Goal: Transaction & Acquisition: Purchase product/service

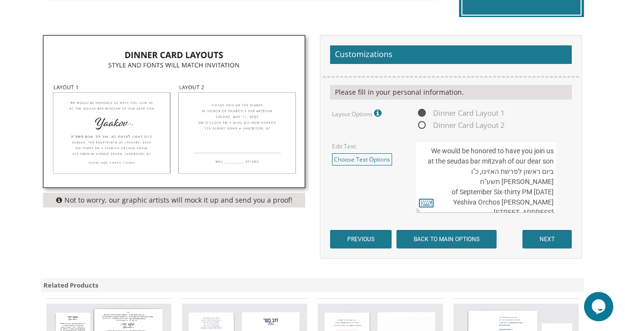
scroll to position [305, 0]
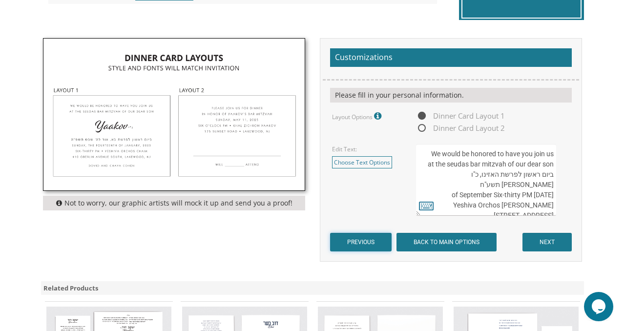
click at [351, 242] on input "PREVIOUS" at bounding box center [360, 242] width 61 height 19
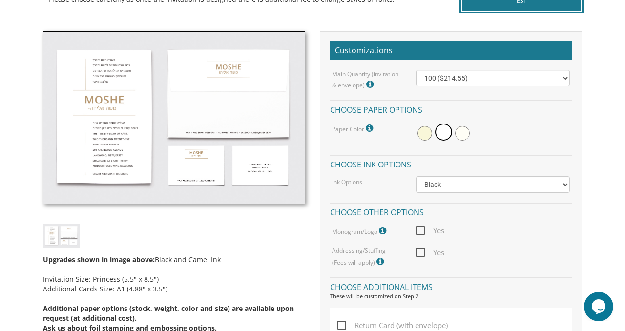
scroll to position [253, 0]
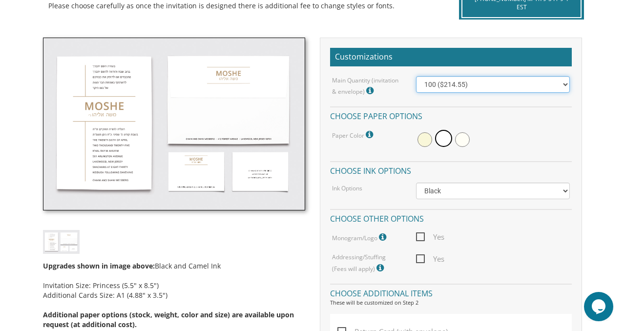
click at [453, 84] on select "100 ($214.55) 200 ($254.60) 300 ($294.25) 400 ($333.55) 500 ($373.90) 600 ($413…" at bounding box center [493, 84] width 154 height 17
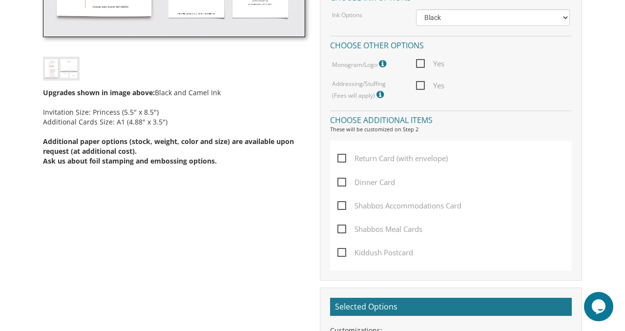
scroll to position [427, 0]
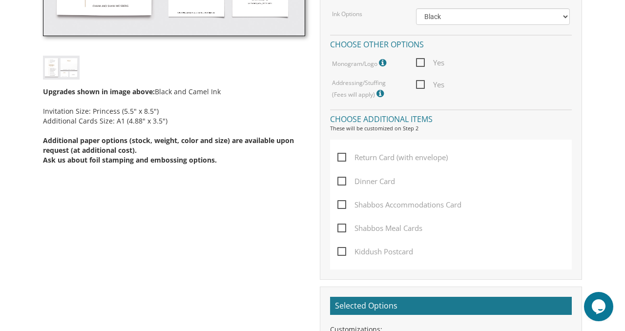
click at [342, 183] on span "Dinner Card" at bounding box center [366, 181] width 58 height 12
click at [342, 183] on input "Dinner Card" at bounding box center [340, 180] width 6 height 6
checkbox input "true"
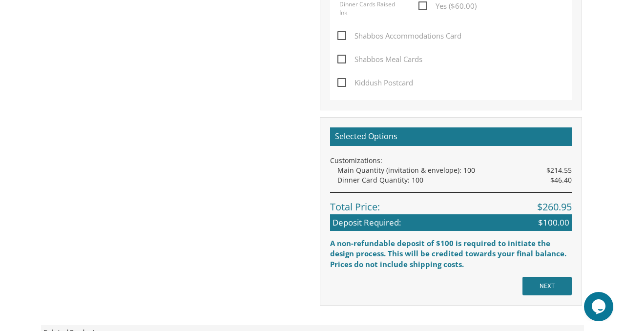
scroll to position [747, 0]
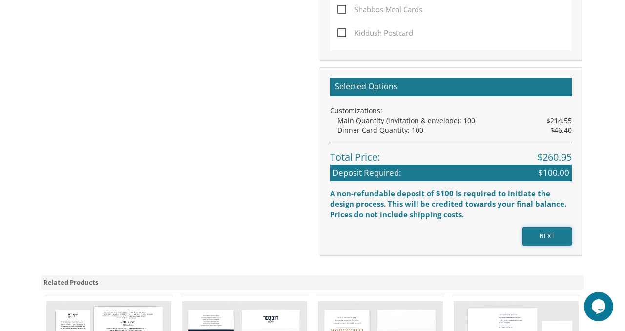
click at [551, 242] on input "NEXT" at bounding box center [546, 236] width 49 height 19
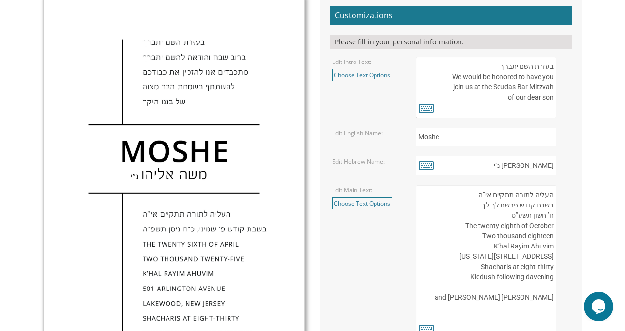
scroll to position [342, 0]
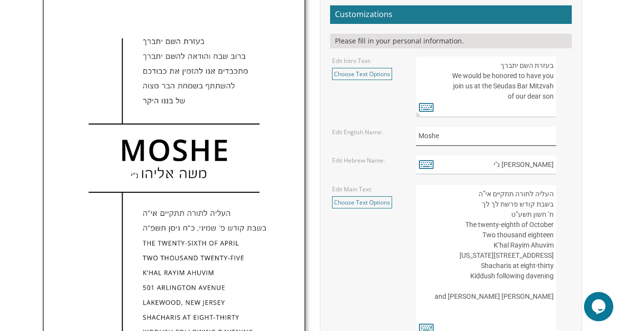
click at [456, 134] on input "Moshe" at bounding box center [486, 136] width 140 height 19
type input "Menachem"
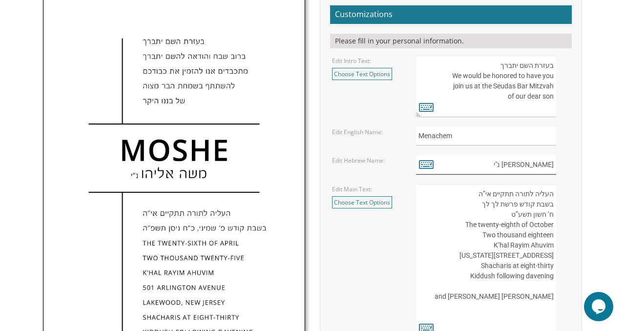
click at [552, 164] on input "משה אליהו נ"י" at bounding box center [486, 164] width 140 height 19
click at [554, 165] on input "משה אליהו נ"י" at bounding box center [486, 164] width 140 height 19
drag, startPoint x: 554, startPoint y: 165, endPoint x: 521, endPoint y: 163, distance: 33.2
click at [521, 163] on input "משה אליהו נ"י" at bounding box center [486, 164] width 140 height 19
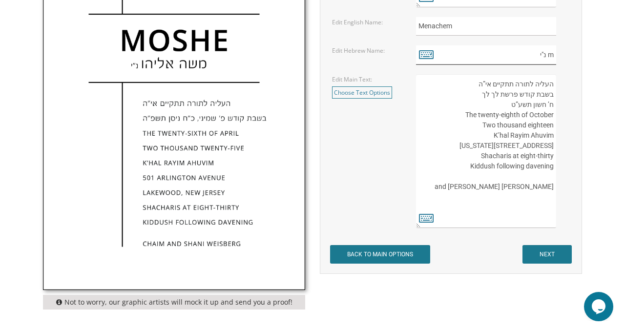
scroll to position [515, 0]
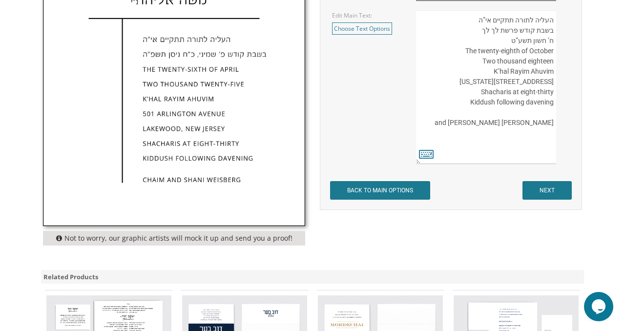
type input "m נ"י"
click at [546, 192] on input "NEXT" at bounding box center [546, 190] width 49 height 19
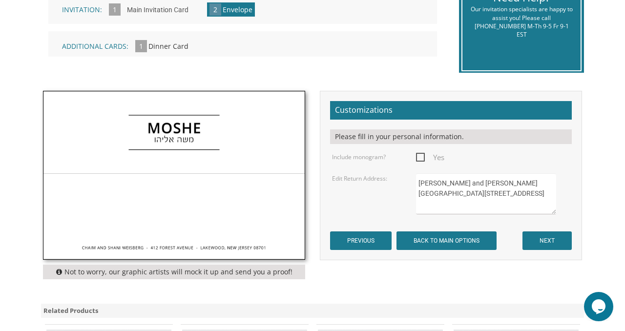
scroll to position [253, 0]
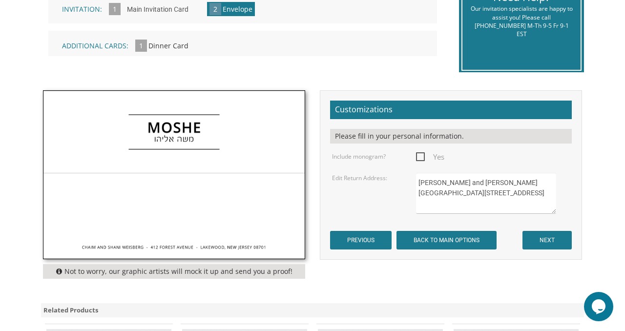
click at [543, 228] on form "Customizations Please fill in your personal information. Include monogram? Yes …" at bounding box center [451, 175] width 242 height 149
click at [543, 243] on input "NEXT" at bounding box center [546, 240] width 49 height 19
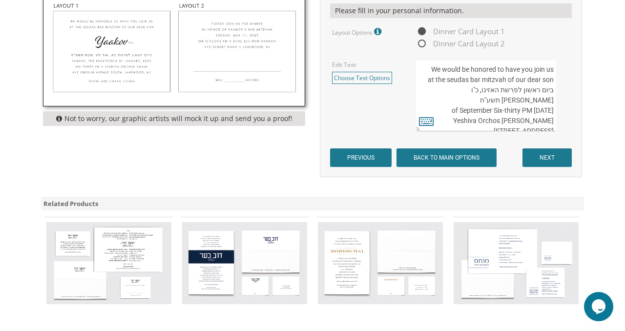
scroll to position [392, 0]
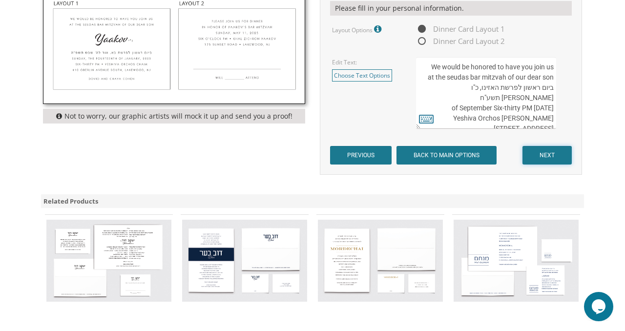
click at [539, 154] on input "NEXT" at bounding box center [546, 155] width 49 height 19
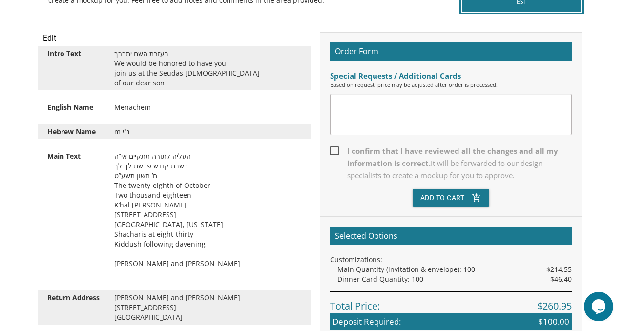
scroll to position [259, 0]
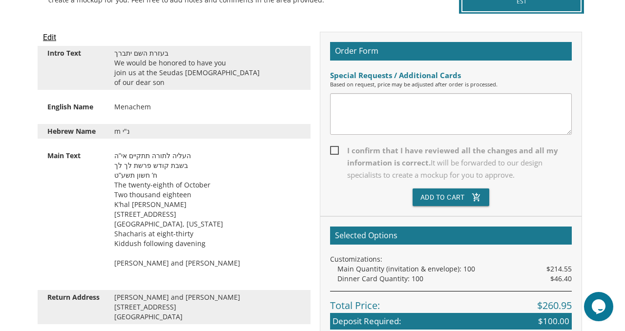
click at [415, 116] on textarea at bounding box center [451, 113] width 242 height 41
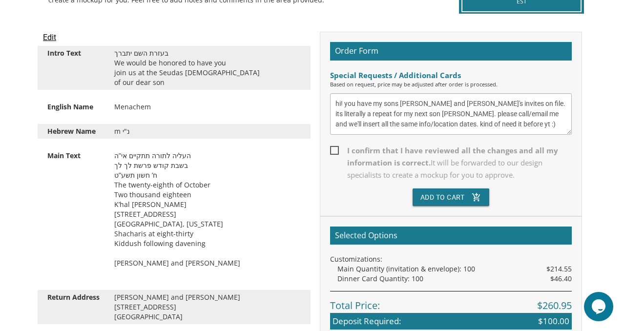
type textarea "hi! you have my sons [PERSON_NAME] and [PERSON_NAME]'s invites on file. its lit…"
click at [338, 152] on span "I confirm that I have reviewed all the changes and all my information is correc…" at bounding box center [451, 162] width 242 height 37
click at [336, 152] on input "I confirm that I have reviewed all the changes and all my information is correc…" at bounding box center [333, 149] width 6 height 6
checkbox input "true"
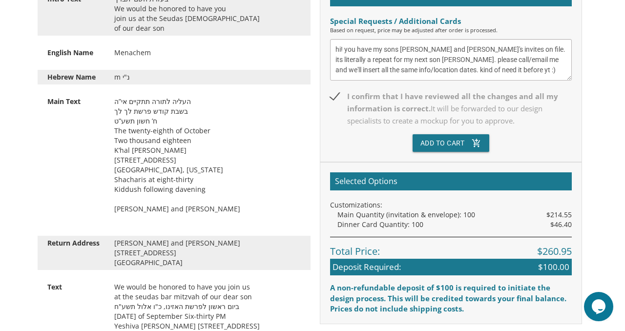
scroll to position [315, 0]
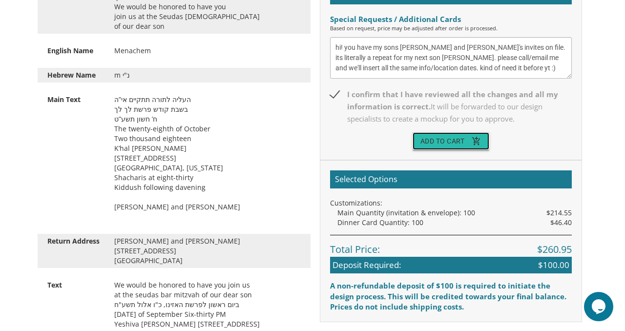
click at [464, 142] on button "Add To Cart add_shopping_cart" at bounding box center [450, 141] width 77 height 18
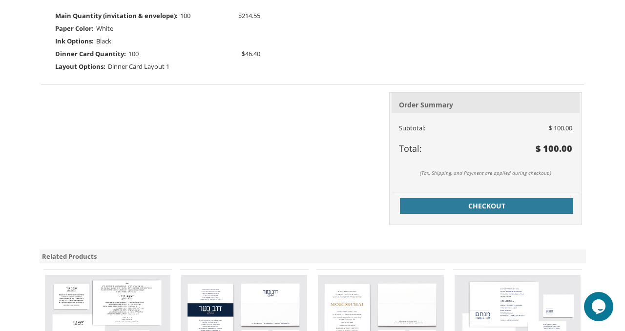
scroll to position [345, 0]
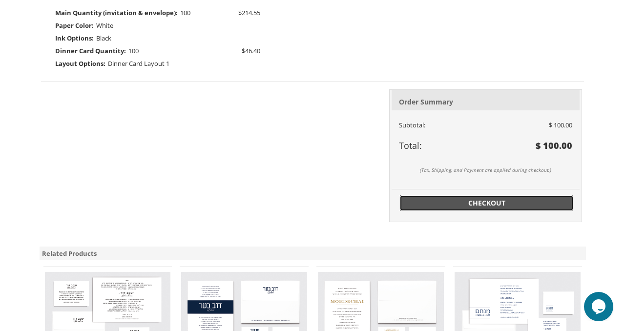
click at [462, 206] on span "Checkout" at bounding box center [487, 203] width 162 height 10
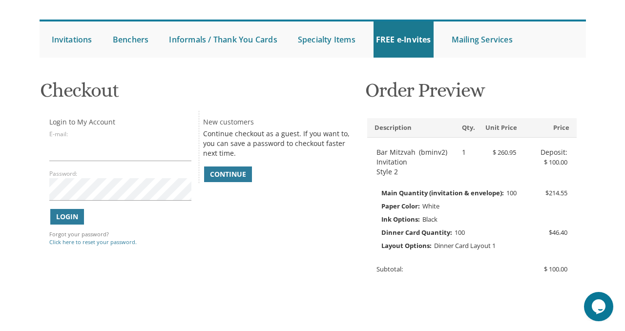
scroll to position [88, 0]
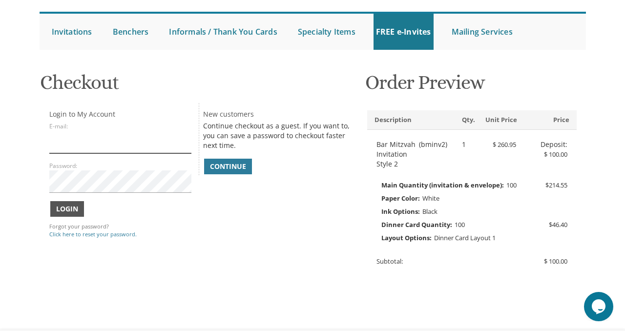
type input "[EMAIL_ADDRESS][DOMAIN_NAME]"
click at [70, 214] on span "Login" at bounding box center [67, 209] width 22 height 10
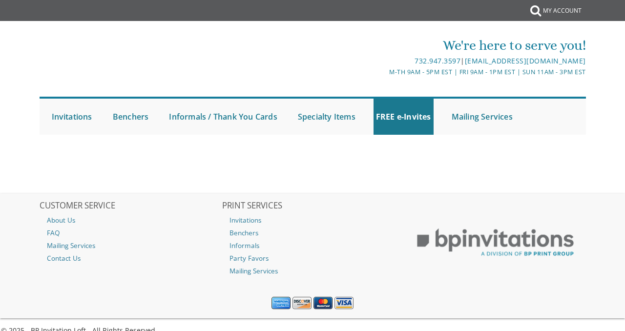
select select
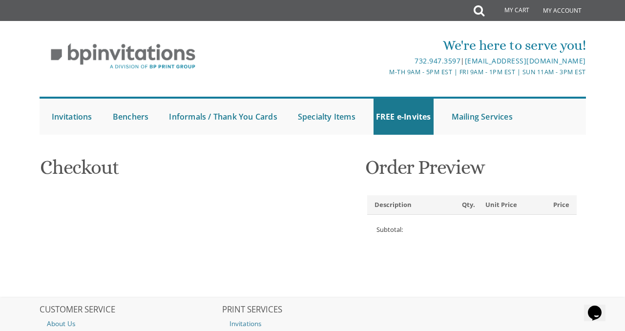
type input "navah"
type input "adler"
type input "8819 Pickford Street"
type input "Los Angeles"
type input "90035"
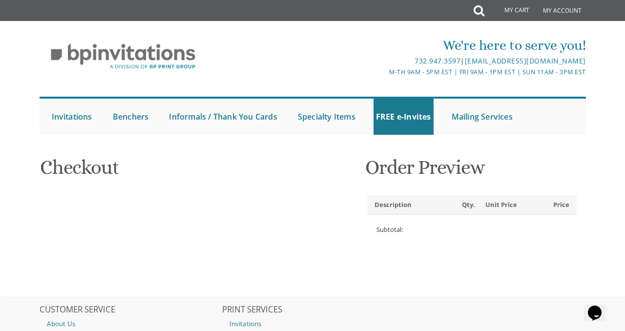
select select "US"
select select "CA"
type input "7184047271"
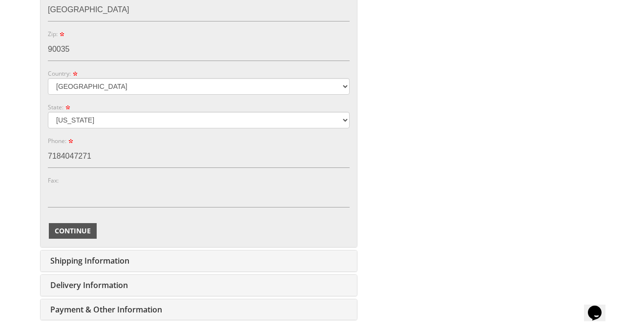
scroll to position [469, 0]
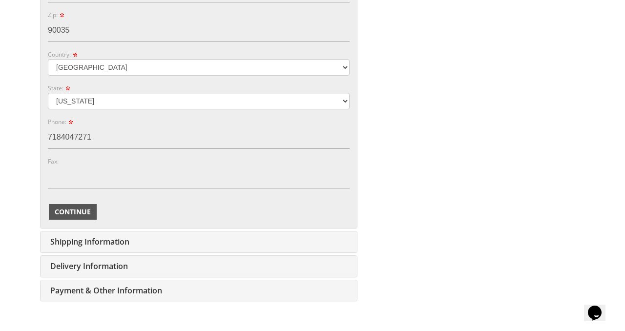
click at [66, 210] on span "Continue" at bounding box center [73, 212] width 36 height 10
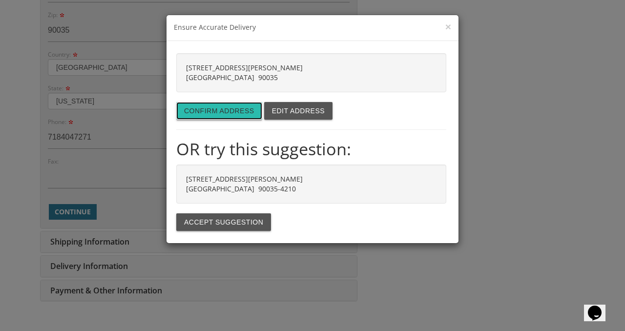
click at [214, 113] on button "Confirm address" at bounding box center [219, 111] width 86 height 18
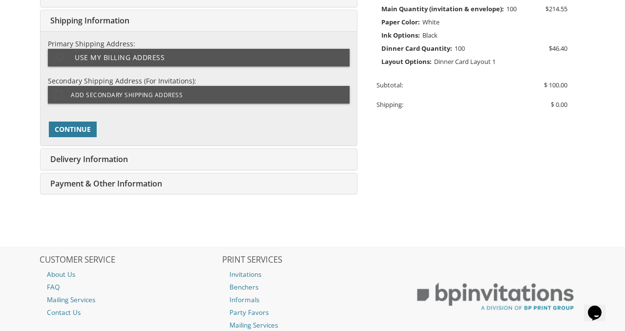
type input "[EMAIL_ADDRESS][DOMAIN_NAME]"
type input "[STREET_ADDRESS][PERSON_NAME]"
type input "[GEOGRAPHIC_DATA]"
type input "90035"
select select "US"
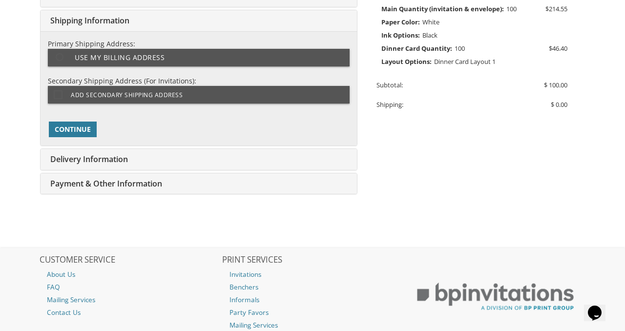
type input "7184047271"
select select "CA"
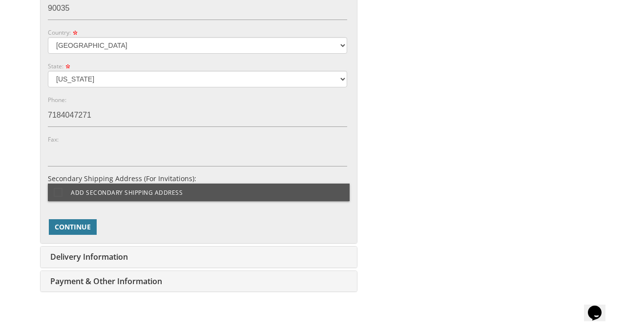
scroll to position [601, 0]
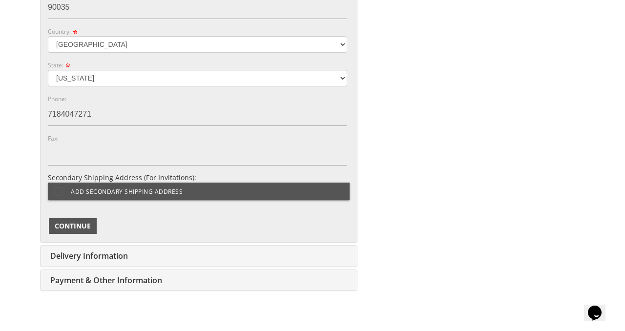
click at [65, 226] on span "Continue" at bounding box center [73, 226] width 36 height 10
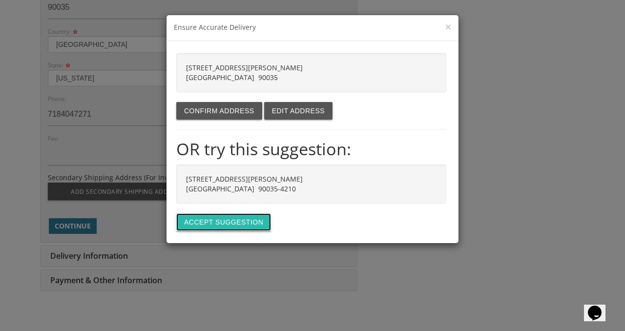
click at [203, 223] on button "Accept suggestion" at bounding box center [223, 222] width 95 height 18
type input "8819 PICKFORD ST"
type input "LOS ANGELES"
type input "90035-4210"
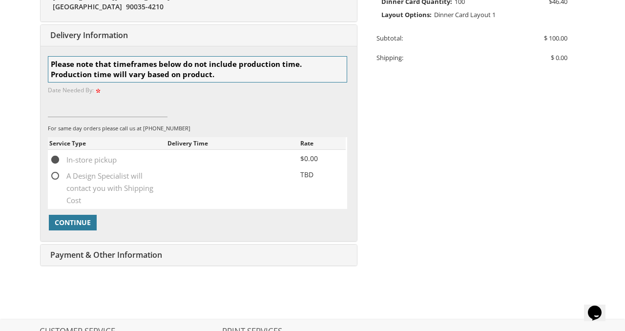
scroll to position [318, 0]
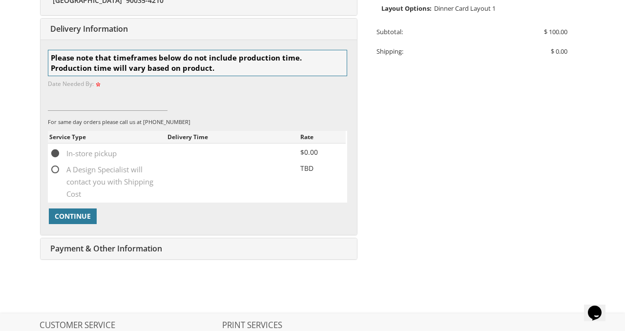
click at [55, 169] on span "A Design Specialist will contact you with Shipping Cost" at bounding box center [108, 169] width 118 height 12
click at [55, 169] on input "A Design Specialist will contact you with Shipping Cost" at bounding box center [52, 168] width 6 height 6
radio input "true"
click at [62, 219] on span "Continue" at bounding box center [73, 216] width 36 height 10
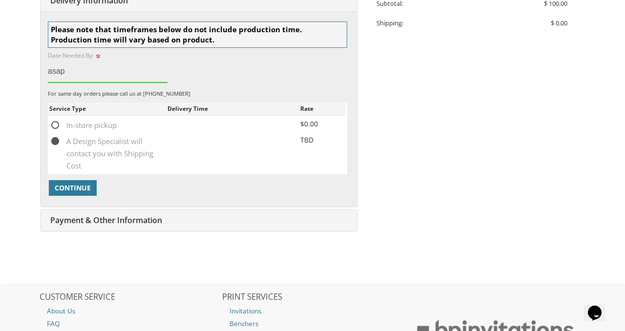
scroll to position [355, 0]
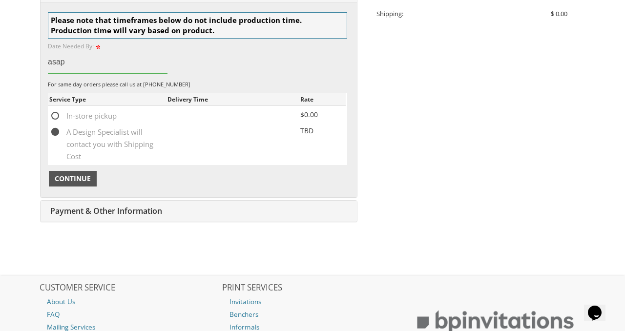
type input "asap"
click at [70, 176] on span "Continue" at bounding box center [73, 179] width 36 height 10
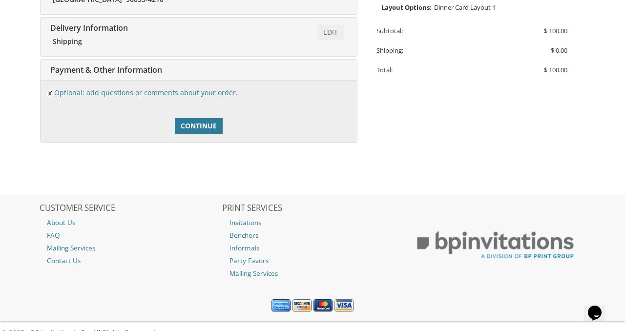
scroll to position [335, 0]
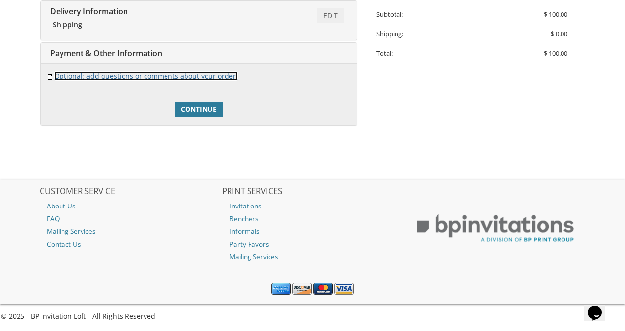
click at [160, 77] on link "Optional: add questions or comments about your order." at bounding box center [145, 75] width 183 height 9
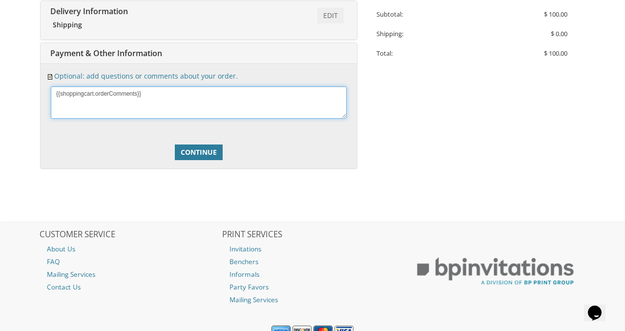
click at [132, 101] on textarea at bounding box center [199, 102] width 296 height 32
type textarea "siyum is nov 6th and shabbos is nov 8th"
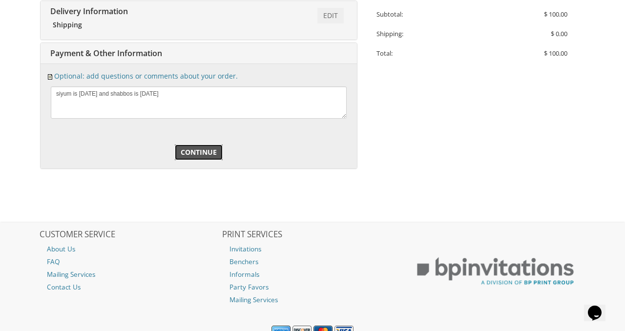
click at [197, 155] on span "Continue" at bounding box center [199, 152] width 36 height 10
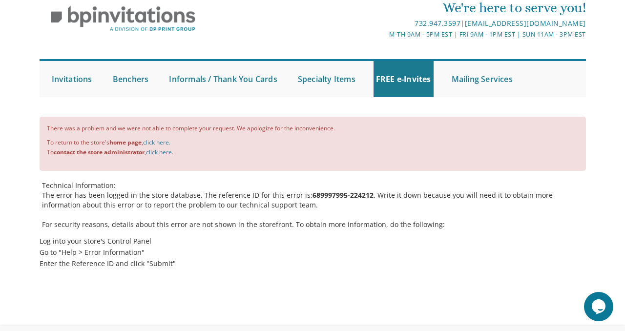
scroll to position [41, 0]
click at [121, 172] on div "There was a problem and we were not able to complete your request. We apologize…" at bounding box center [313, 198] width 546 height 165
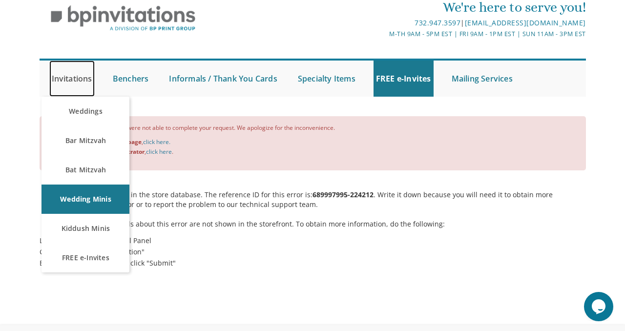
click at [69, 79] on link "Invitations" at bounding box center [71, 79] width 45 height 36
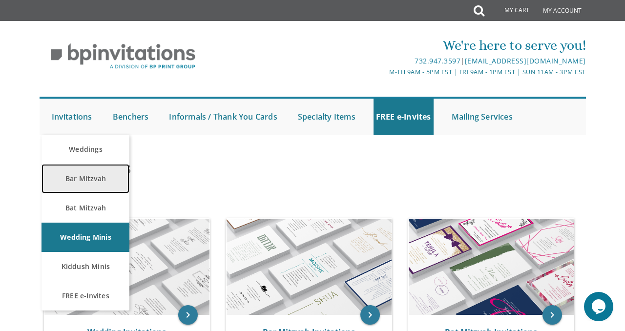
click at [71, 174] on link "Bar Mitzvah" at bounding box center [85, 178] width 88 height 29
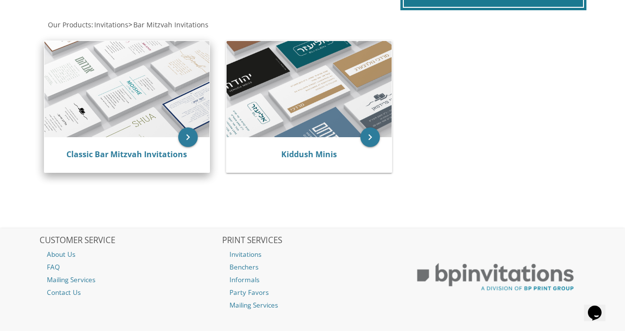
scroll to position [194, 0]
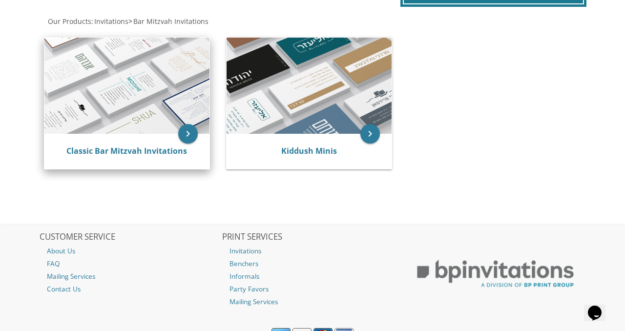
click at [117, 70] on img at bounding box center [126, 86] width 165 height 96
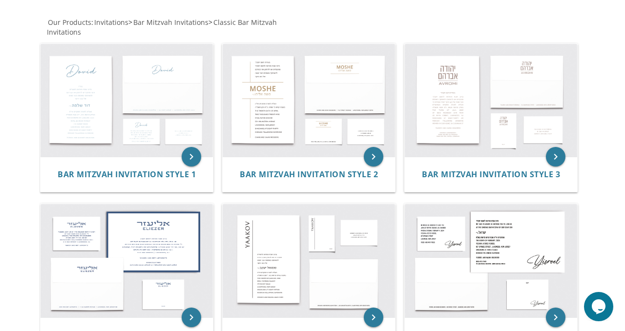
scroll to position [186, 0]
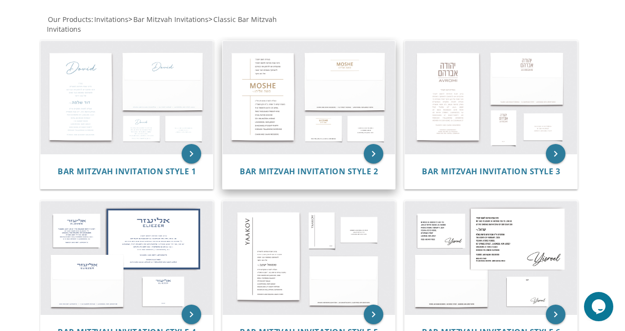
click at [278, 115] on img at bounding box center [309, 97] width 172 height 113
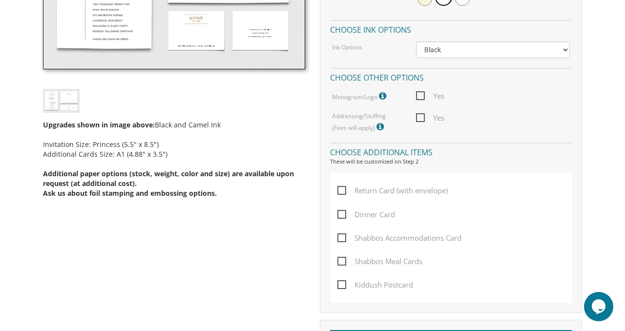
scroll to position [396, 0]
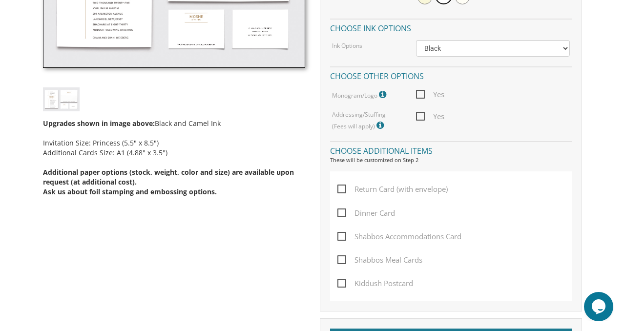
click at [420, 114] on span "Yes" at bounding box center [430, 116] width 28 height 12
click at [420, 114] on input "Yes" at bounding box center [419, 115] width 6 height 6
checkbox input "true"
click at [346, 212] on span "Dinner Card" at bounding box center [366, 213] width 58 height 12
click at [344, 212] on input "Dinner Card" at bounding box center [340, 212] width 6 height 6
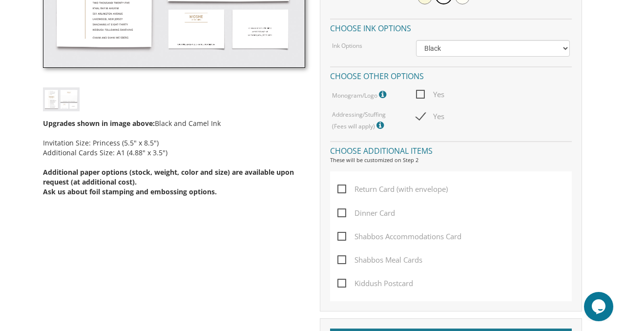
checkbox input "true"
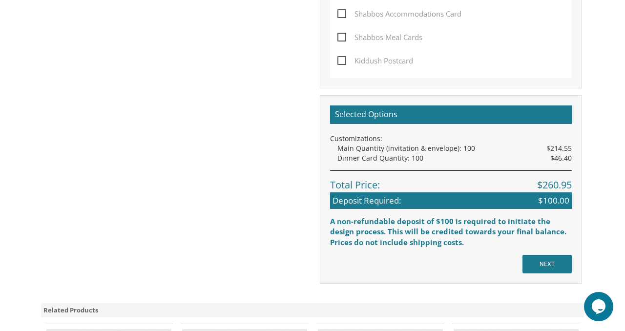
scroll to position [719, 0]
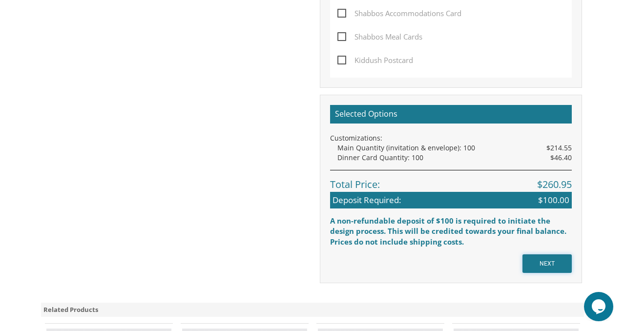
click at [535, 264] on input "NEXT" at bounding box center [546, 263] width 49 height 19
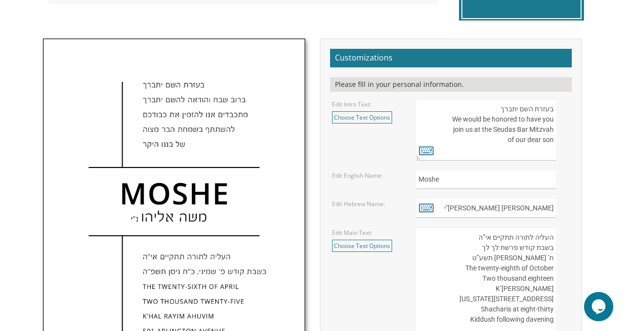
scroll to position [311, 0]
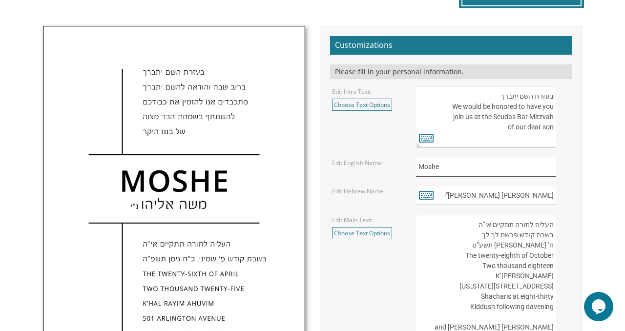
drag, startPoint x: 446, startPoint y: 167, endPoint x: 409, endPoint y: 167, distance: 36.6
click at [409, 167] on div "Moshe" at bounding box center [492, 167] width 168 height 19
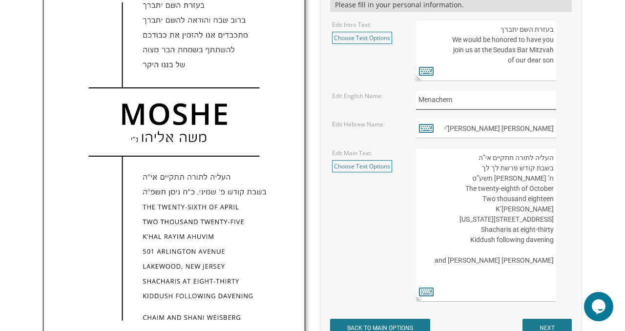
scroll to position [404, 0]
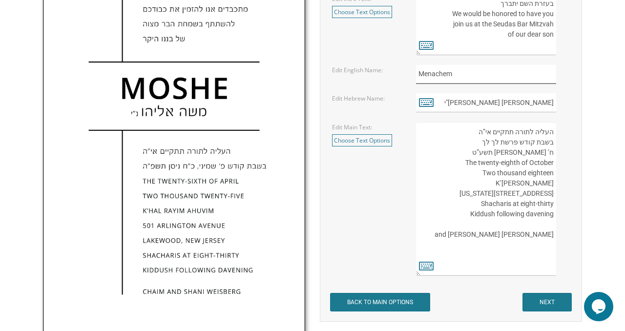
type input "Menachem"
click at [540, 302] on input "NEXT" at bounding box center [546, 302] width 49 height 19
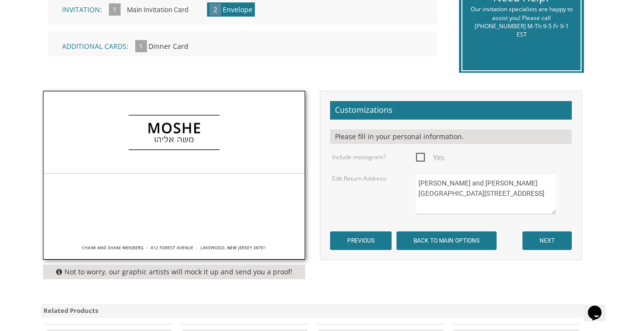
scroll to position [253, 0]
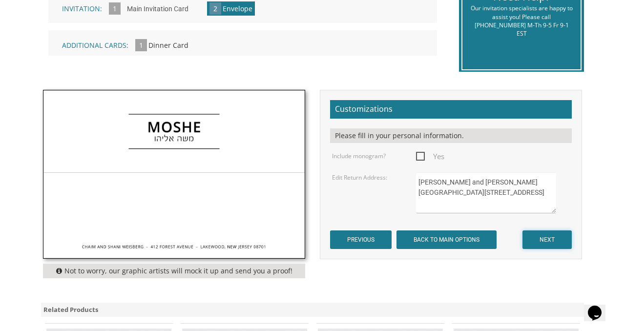
click at [562, 241] on input "NEXT" at bounding box center [546, 239] width 49 height 19
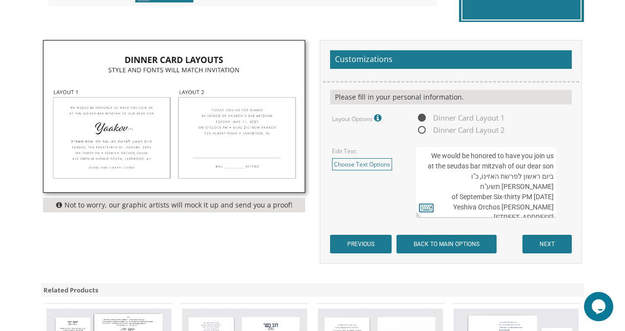
scroll to position [305, 0]
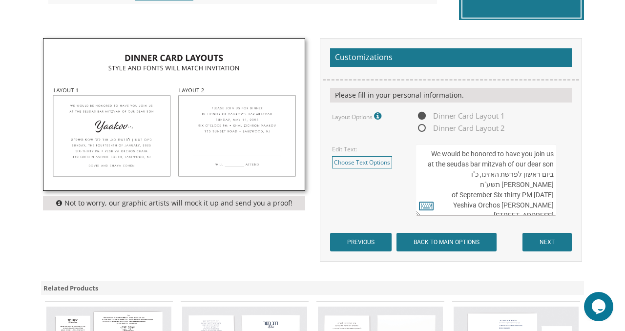
click at [423, 130] on span "Dinner Card Layout 2" at bounding box center [460, 128] width 89 height 12
click at [422, 130] on input "Dinner Card Layout 2" at bounding box center [419, 128] width 6 height 6
radio input "true"
click at [421, 116] on span "Dinner Card Layout 1" at bounding box center [460, 116] width 89 height 12
click at [421, 116] on input "Dinner Card Layout 1" at bounding box center [419, 116] width 6 height 6
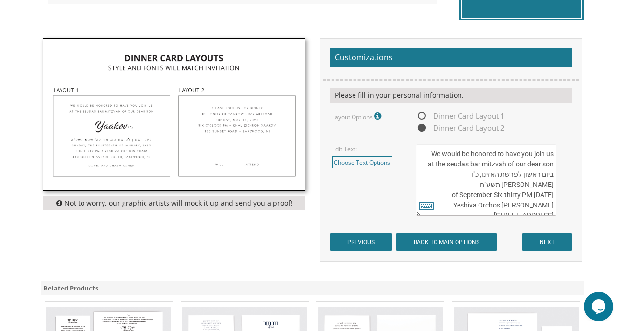
radio input "true"
click at [548, 242] on input "NEXT" at bounding box center [546, 242] width 49 height 19
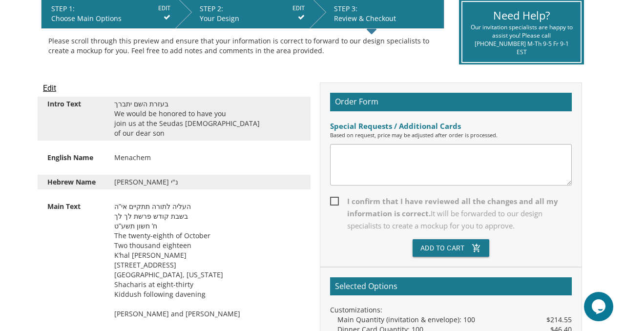
scroll to position [209, 0]
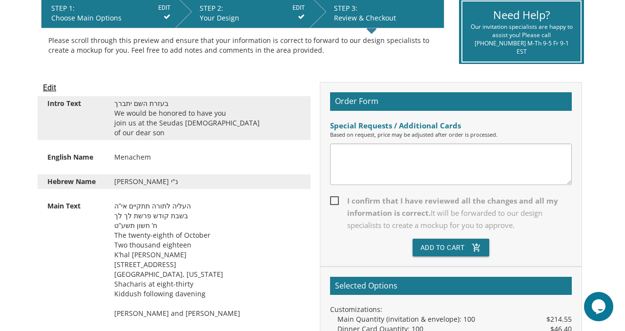
click at [459, 154] on textarea at bounding box center [451, 163] width 242 height 41
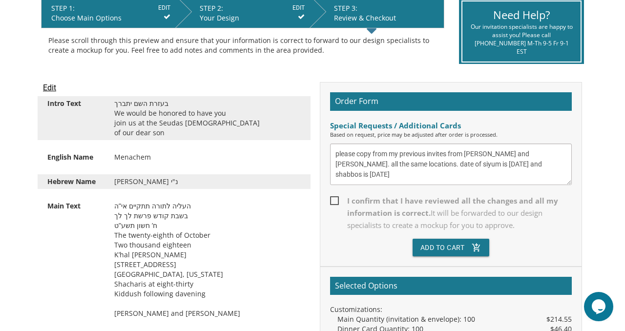
click at [457, 166] on textarea "please copy from my previous invites from [PERSON_NAME] and [PERSON_NAME]. all …" at bounding box center [451, 163] width 242 height 41
click at [535, 164] on textarea "please copy from my previous invites from [PERSON_NAME] and [PERSON_NAME]. all …" at bounding box center [451, 163] width 242 height 41
type textarea "please copy from my previous invites from [PERSON_NAME] and [PERSON_NAME]. all …"
click at [335, 200] on span "I confirm that I have reviewed all the changes and all my information is correc…" at bounding box center [451, 213] width 242 height 37
click at [335, 200] on input "I confirm that I have reviewed all the changes and all my information is correc…" at bounding box center [333, 200] width 6 height 6
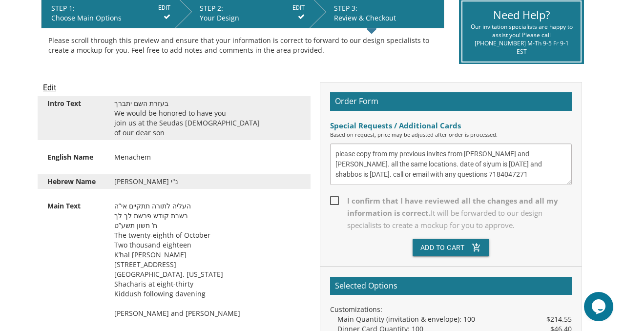
checkbox input "true"
click at [457, 257] on div "Order Form Special Requests / Additional Cards Based on request, price may be a…" at bounding box center [451, 174] width 262 height 184
click at [453, 252] on button "Add To Cart add_shopping_cart" at bounding box center [450, 248] width 77 height 18
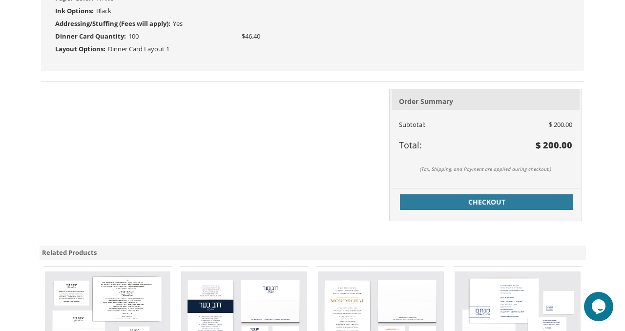
scroll to position [565, 0]
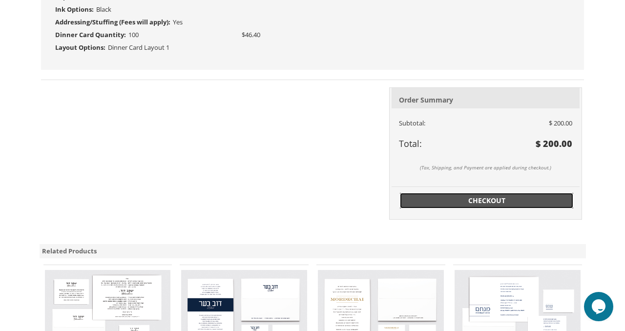
click at [495, 199] on span "Checkout" at bounding box center [487, 201] width 162 height 10
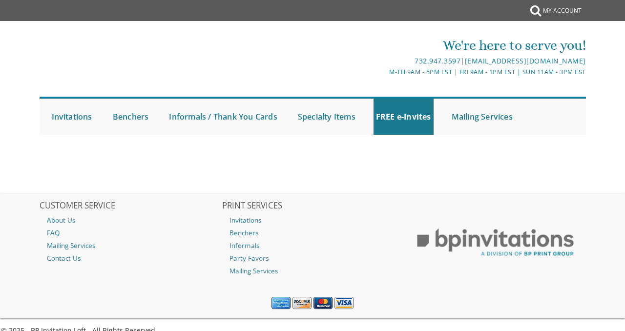
select select
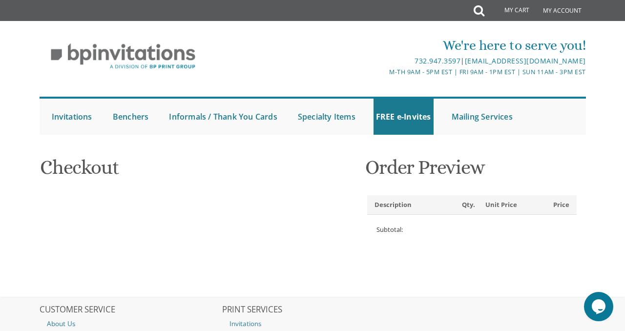
type input "navah"
type input "[PERSON_NAME]"
type input "[STREET_ADDRESS][PERSON_NAME]"
type input "[GEOGRAPHIC_DATA]"
type input "90035"
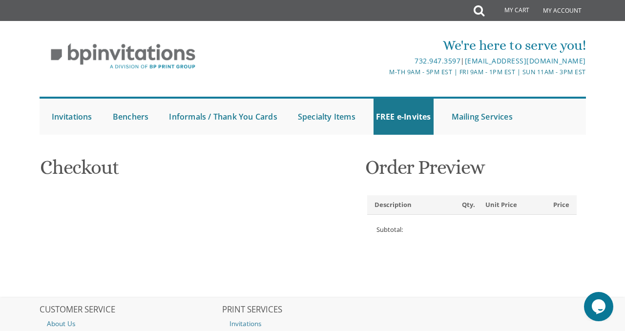
select select "US"
select select "CA"
type input "7184047271"
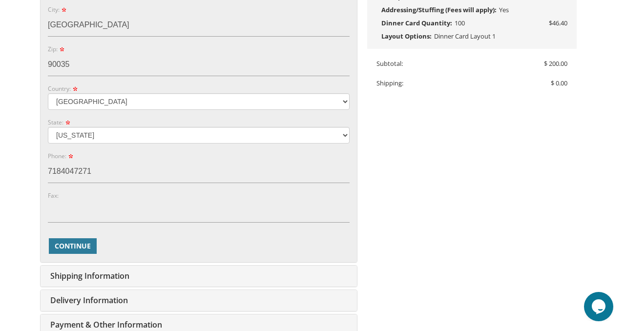
scroll to position [470, 0]
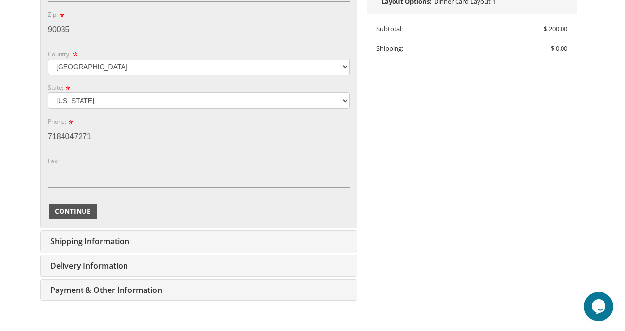
click at [61, 212] on span "Continue" at bounding box center [73, 211] width 36 height 10
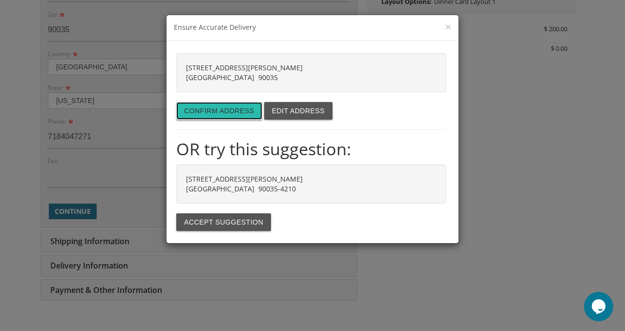
click at [204, 111] on button "Confirm address" at bounding box center [219, 111] width 86 height 18
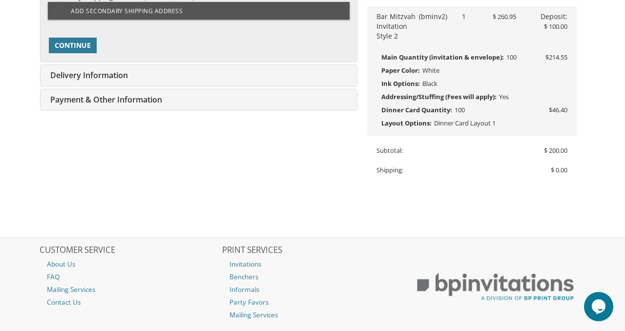
type input "navahadler@gmail.com"
type input "8819 PICKFORD ST"
type input "LOS ANGELES"
type input "90035-4210"
select select "US"
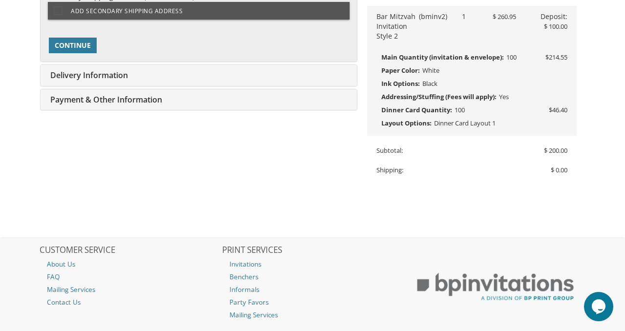
type input "7184047271"
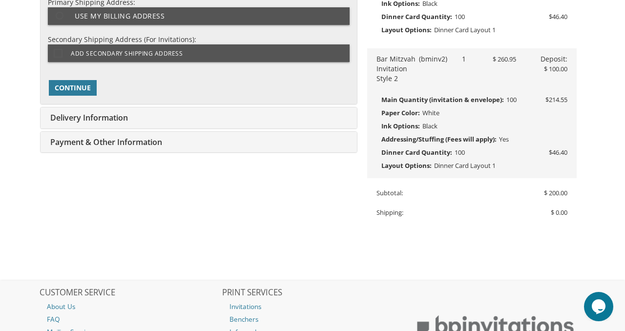
select select "CA"
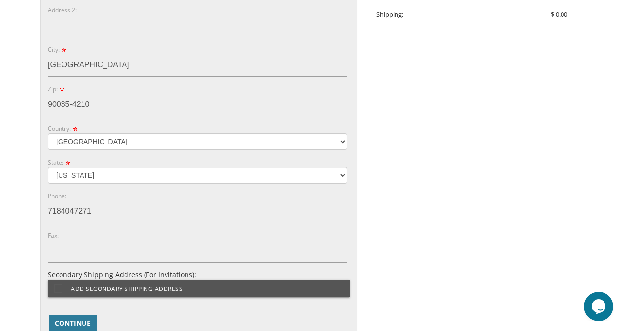
scroll to position [517, 0]
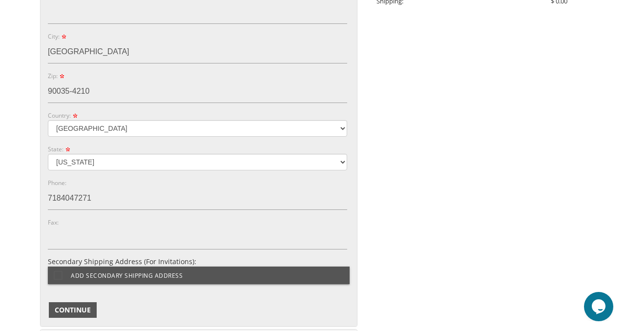
click at [83, 314] on span "Continue" at bounding box center [73, 310] width 36 height 10
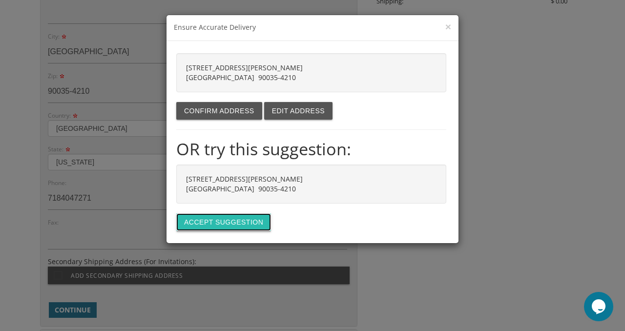
click at [210, 224] on button "Accept suggestion" at bounding box center [223, 222] width 95 height 18
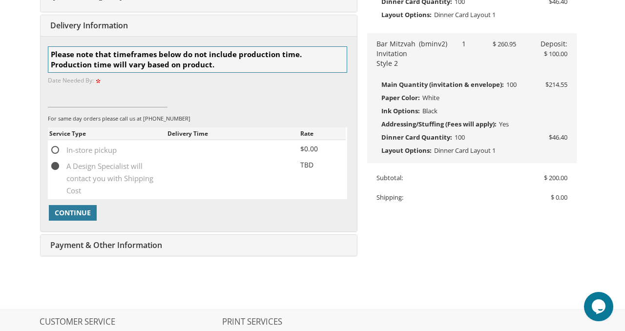
scroll to position [318, 0]
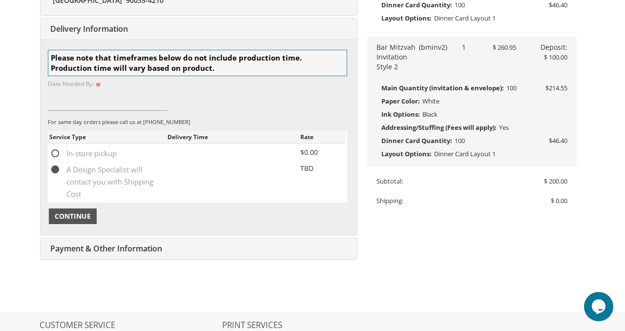
click at [73, 215] on span "Continue" at bounding box center [73, 216] width 36 height 10
type input "asap"
click at [77, 218] on span "Continue" at bounding box center [73, 216] width 36 height 10
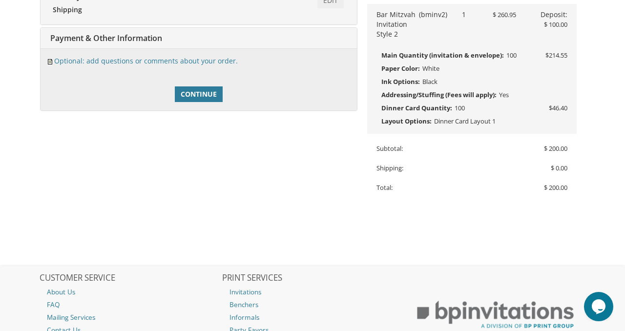
scroll to position [360, 0]
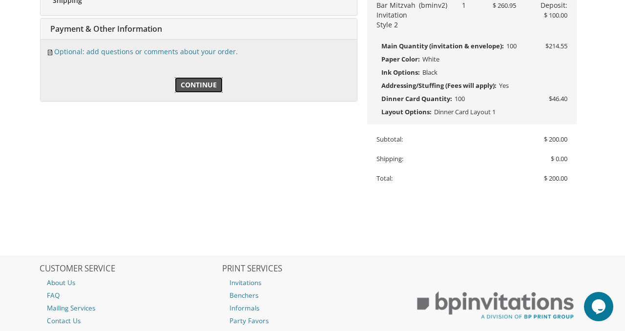
click at [196, 82] on span "Continue" at bounding box center [199, 85] width 36 height 10
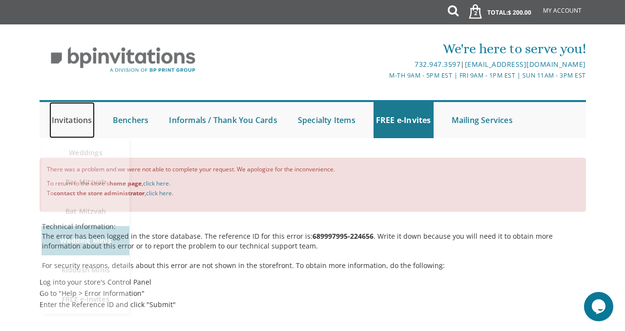
click at [74, 119] on link "Invitations" at bounding box center [71, 120] width 45 height 36
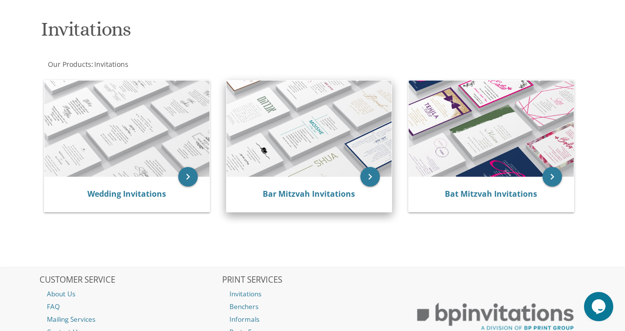
scroll to position [142, 0]
click at [321, 144] on img at bounding box center [308, 129] width 165 height 96
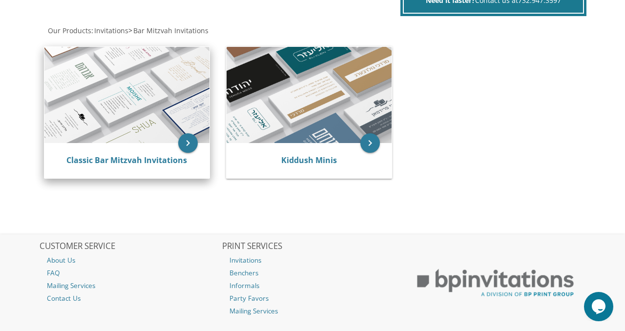
click at [158, 91] on img at bounding box center [126, 95] width 165 height 96
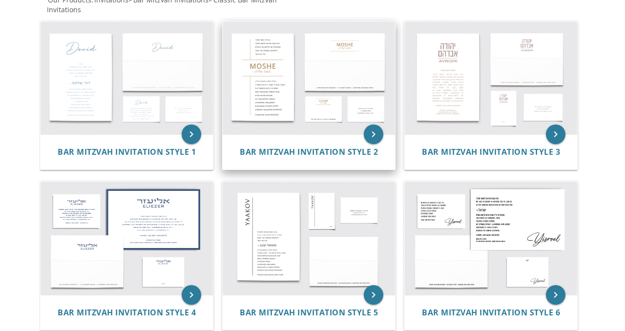
scroll to position [220, 0]
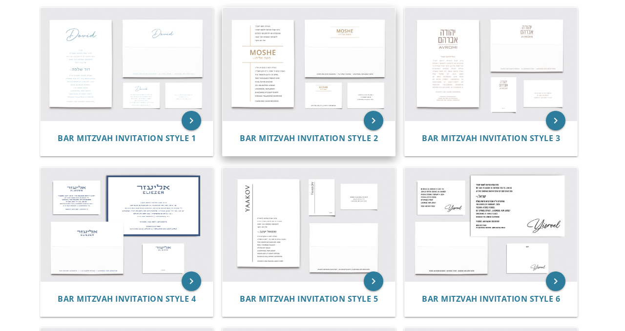
click at [282, 52] on img at bounding box center [309, 64] width 172 height 113
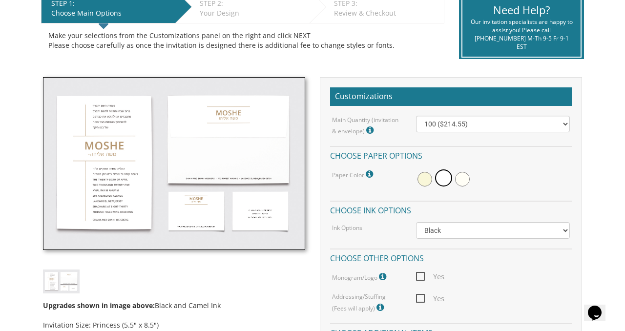
scroll to position [199, 0]
